Goal: Share content

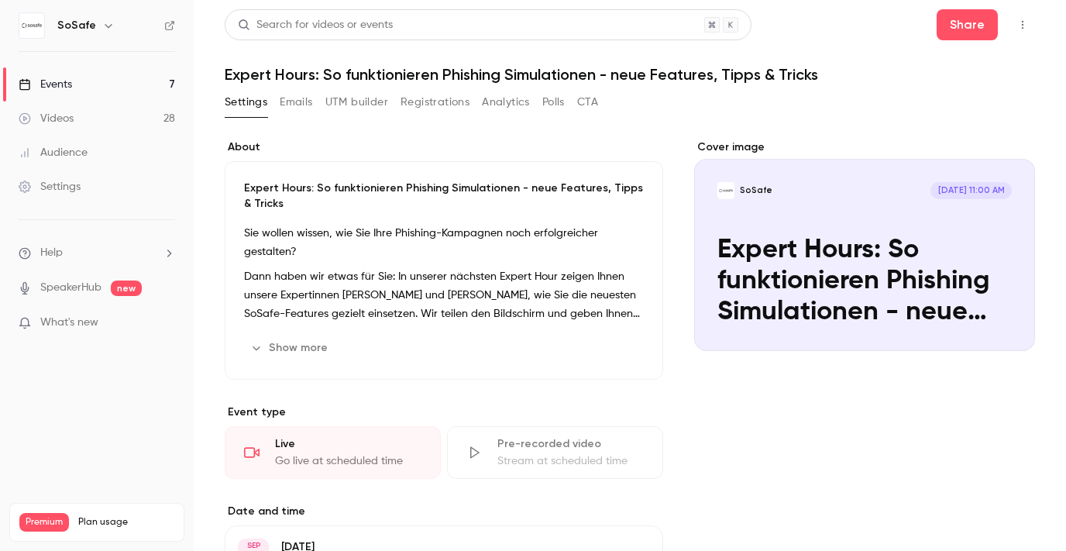
click at [949, 226] on div "Cover image" at bounding box center [864, 244] width 341 height 211
click at [0, 0] on input "SoSafe [DATE] 11:00 AM Expert Hours: So funktionieren Phishing Simulationen - n…" at bounding box center [0, 0] width 0 height 0
click at [289, 98] on button "Emails" at bounding box center [296, 102] width 33 height 25
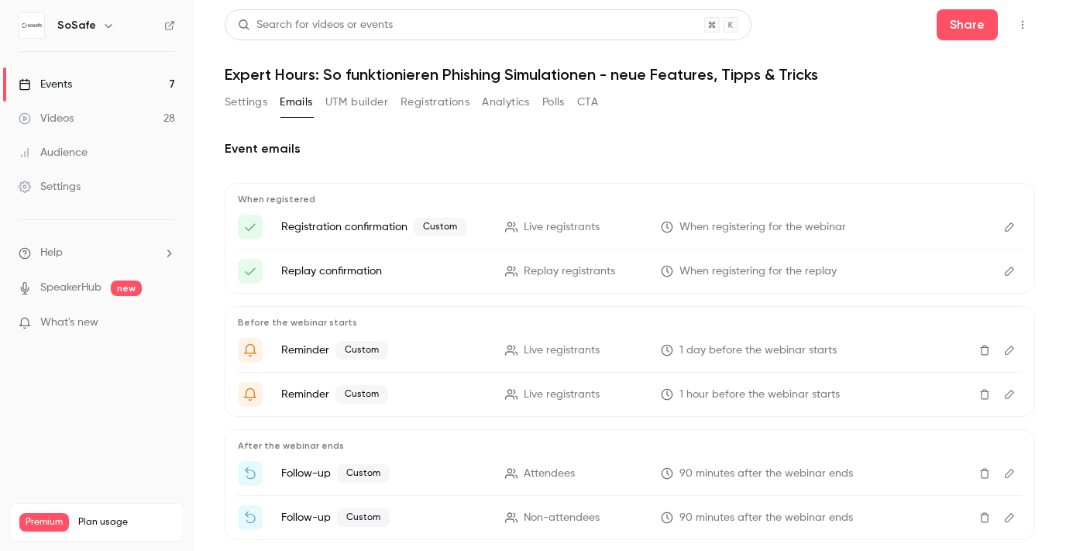
click at [253, 111] on button "Settings" at bounding box center [246, 102] width 43 height 25
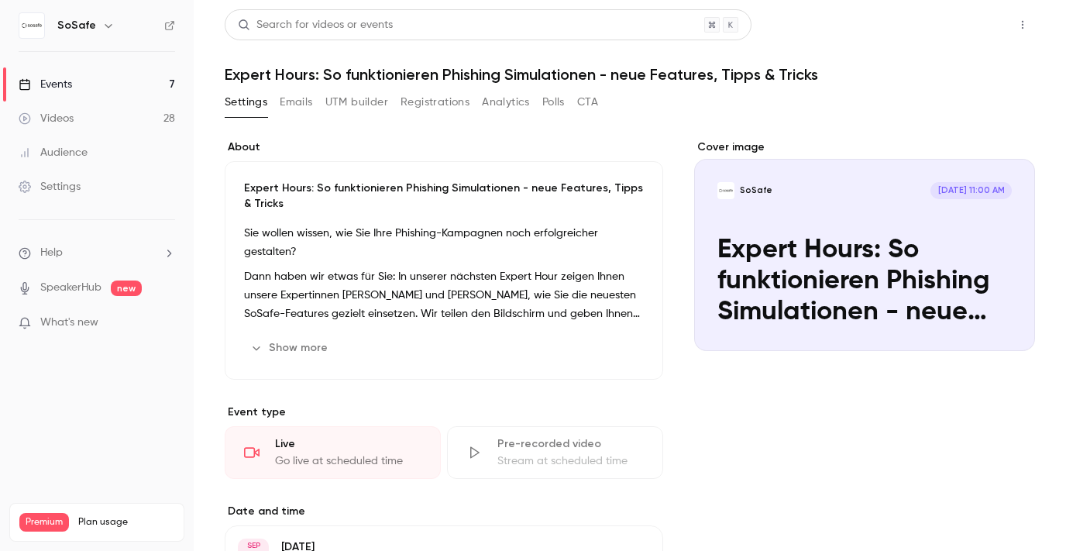
click at [971, 17] on button "Share" at bounding box center [966, 24] width 61 height 31
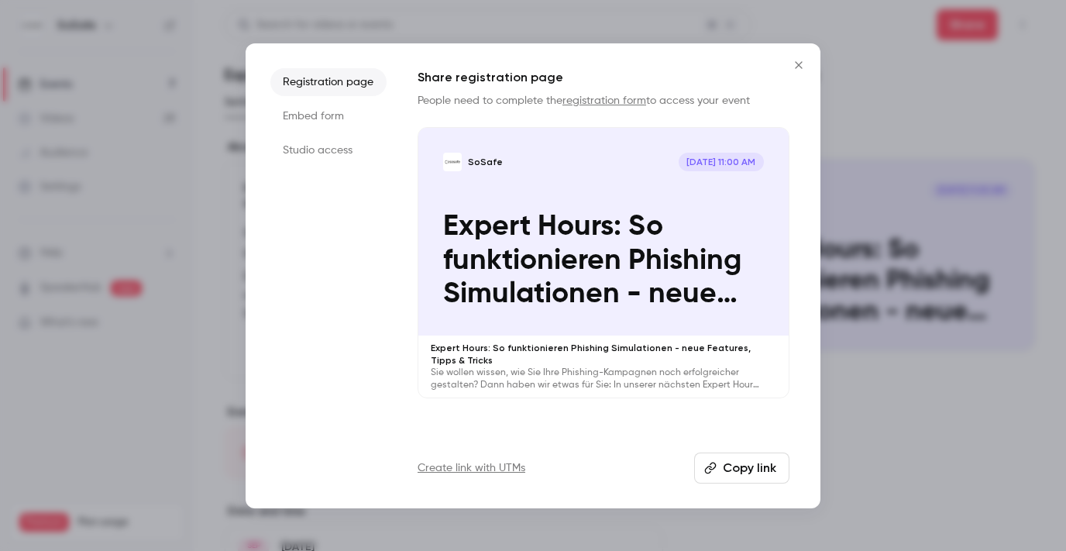
click at [749, 474] on button "Copy link" at bounding box center [741, 467] width 95 height 31
click at [743, 472] on button "Copy link" at bounding box center [741, 467] width 95 height 31
click at [796, 74] on button "Close" at bounding box center [798, 65] width 31 height 31
